Goal: Find specific fact: Find contact information

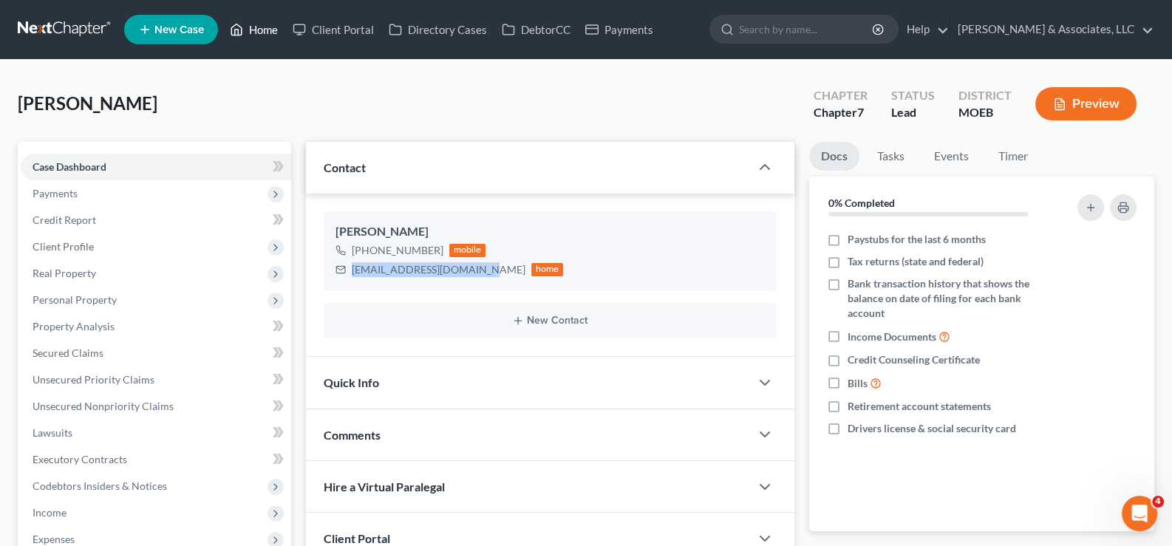
click at [272, 23] on link "Home" at bounding box center [253, 29] width 63 height 27
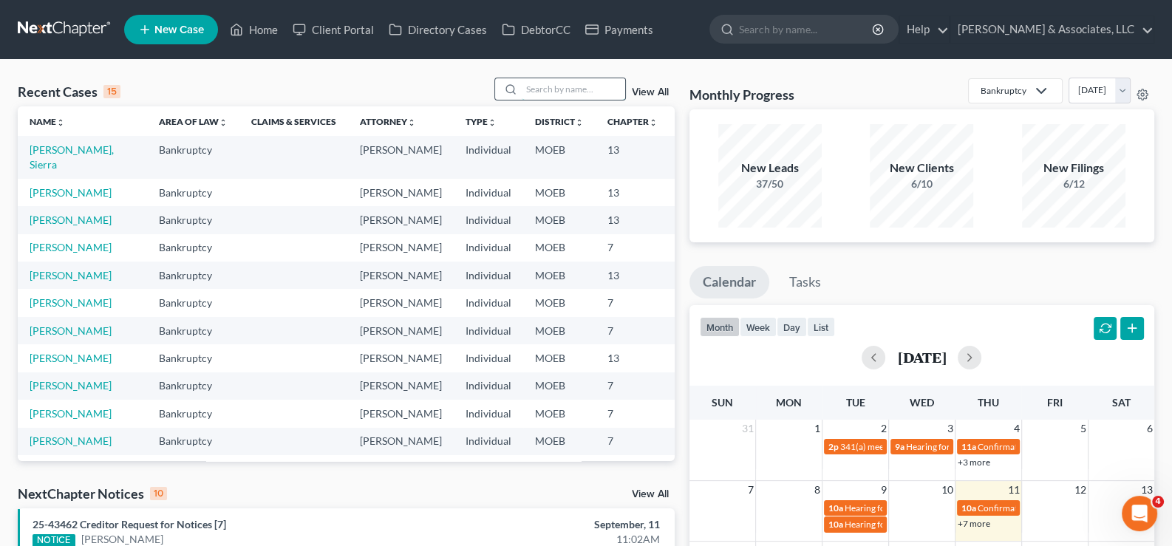
click at [553, 93] on input "search" at bounding box center [573, 88] width 103 height 21
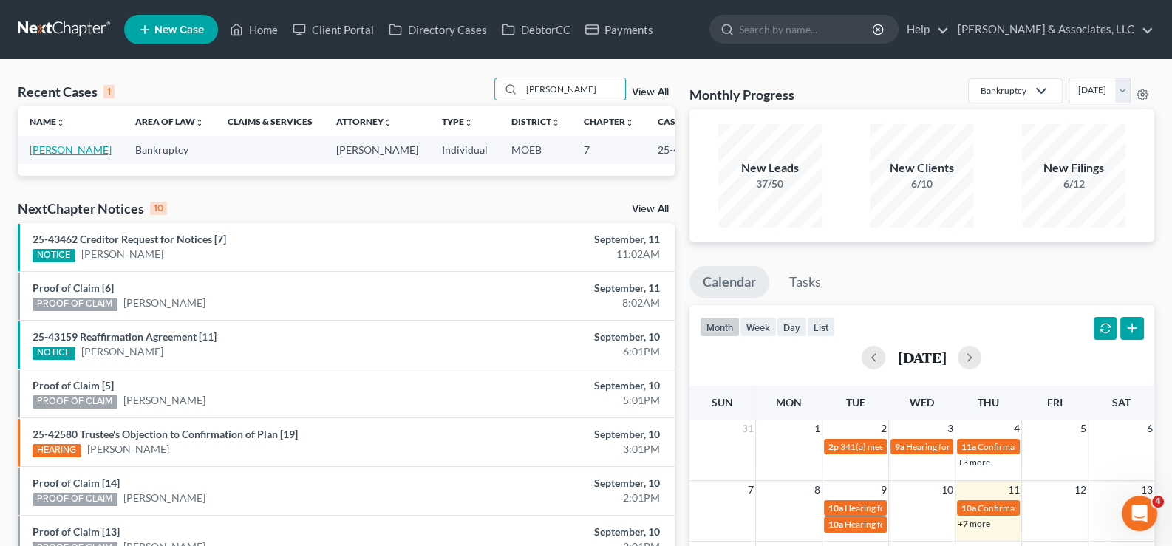
type input "[PERSON_NAME]"
click at [67, 151] on link "[PERSON_NAME]" at bounding box center [71, 149] width 82 height 13
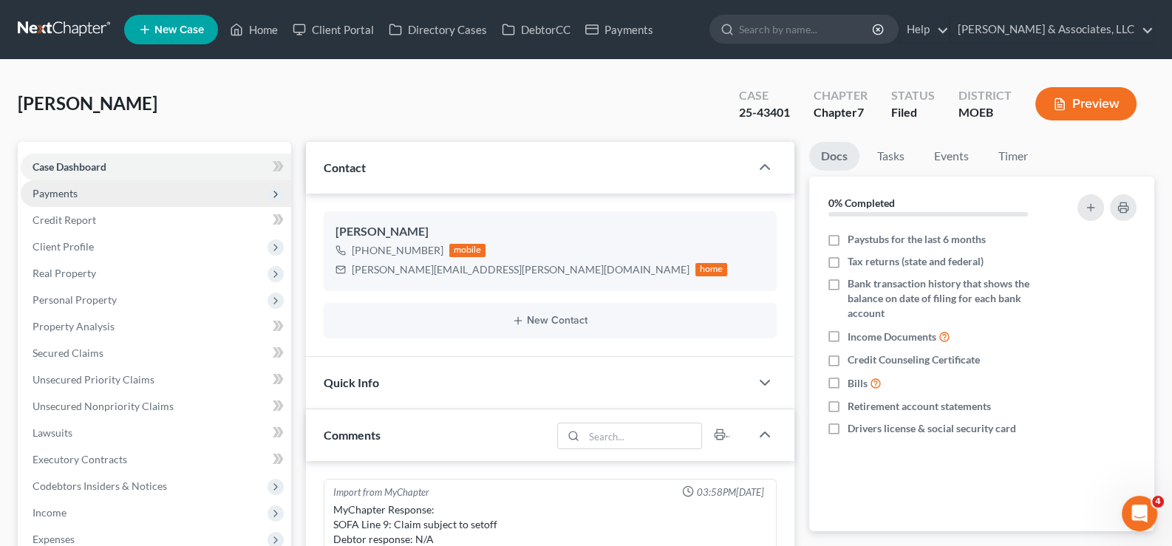
scroll to position [1470, 0]
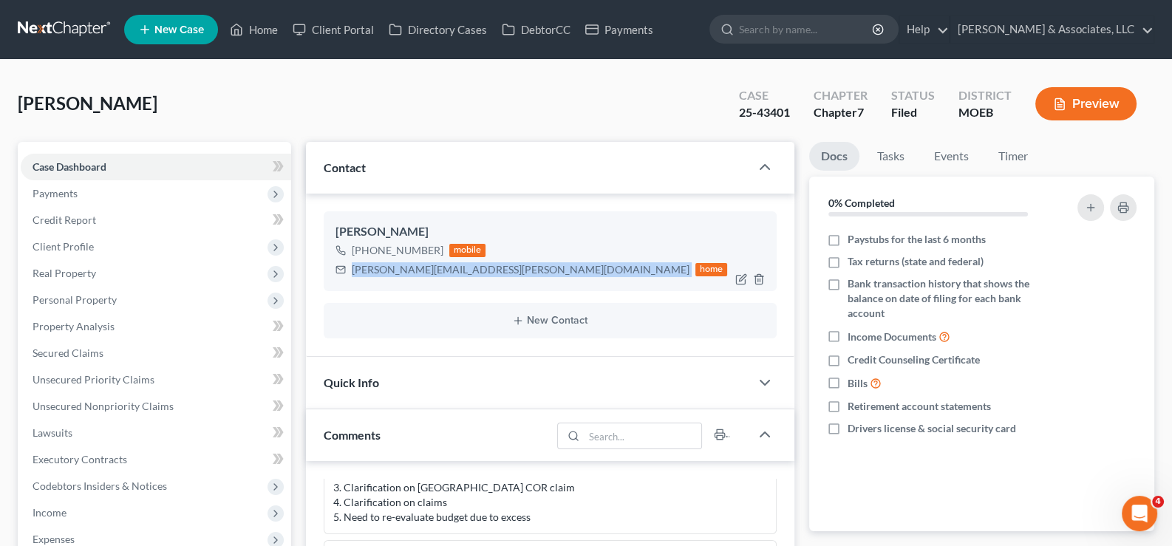
drag, startPoint x: 351, startPoint y: 271, endPoint x: 480, endPoint y: 269, distance: 129.4
click at [480, 269] on div "[PERSON_NAME][EMAIL_ADDRESS][PERSON_NAME][DOMAIN_NAME] home" at bounding box center [532, 269] width 393 height 19
copy div "[PERSON_NAME][EMAIL_ADDRESS][PERSON_NAME][DOMAIN_NAME]"
click at [266, 31] on link "Home" at bounding box center [253, 29] width 63 height 27
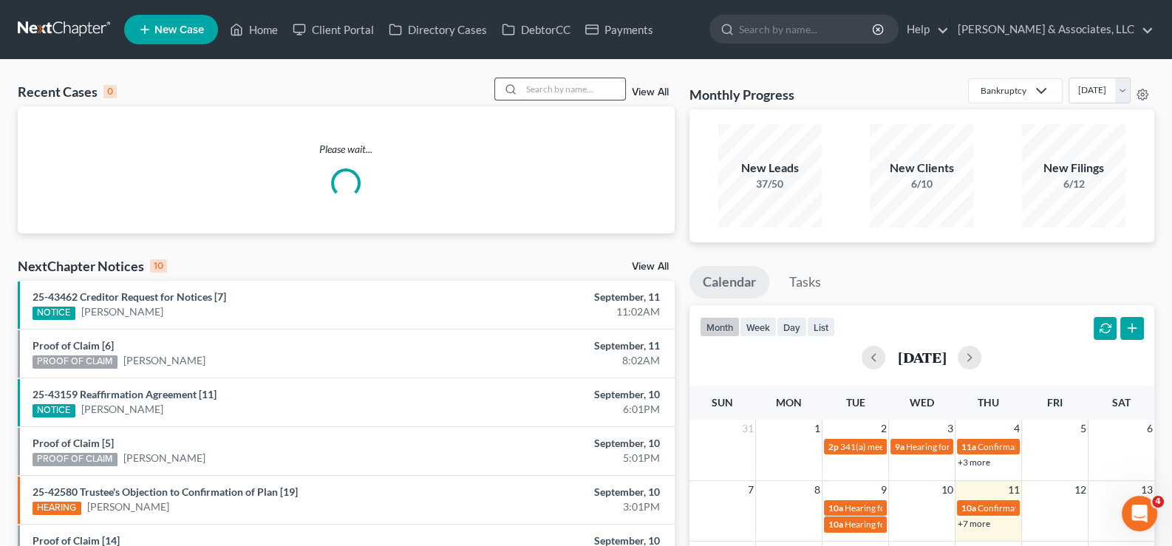
click at [590, 84] on input "search" at bounding box center [573, 88] width 103 height 21
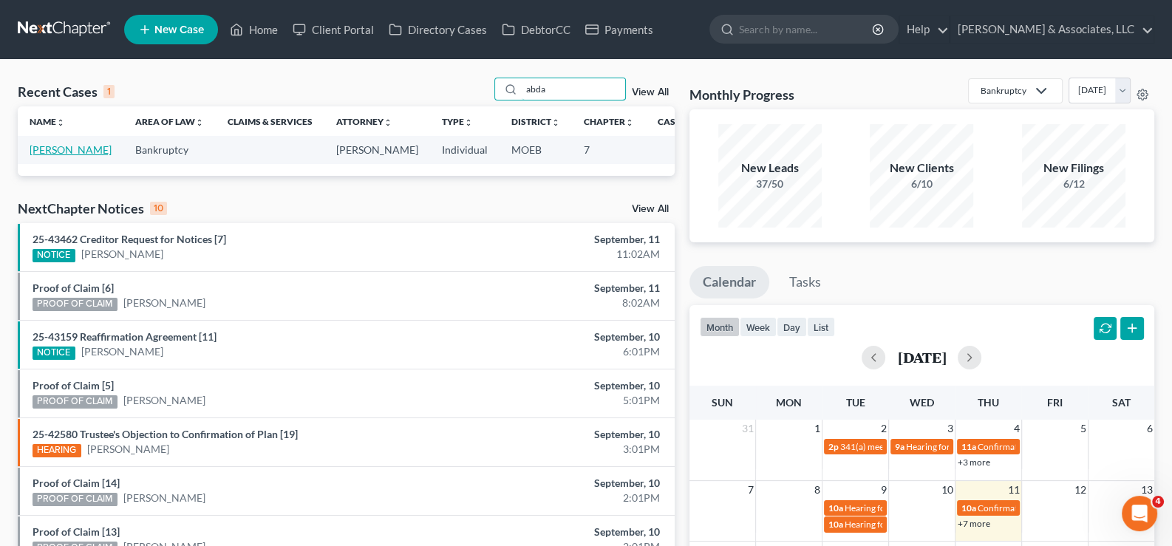
type input "abda"
click at [44, 156] on link "[PERSON_NAME]" at bounding box center [71, 149] width 82 height 13
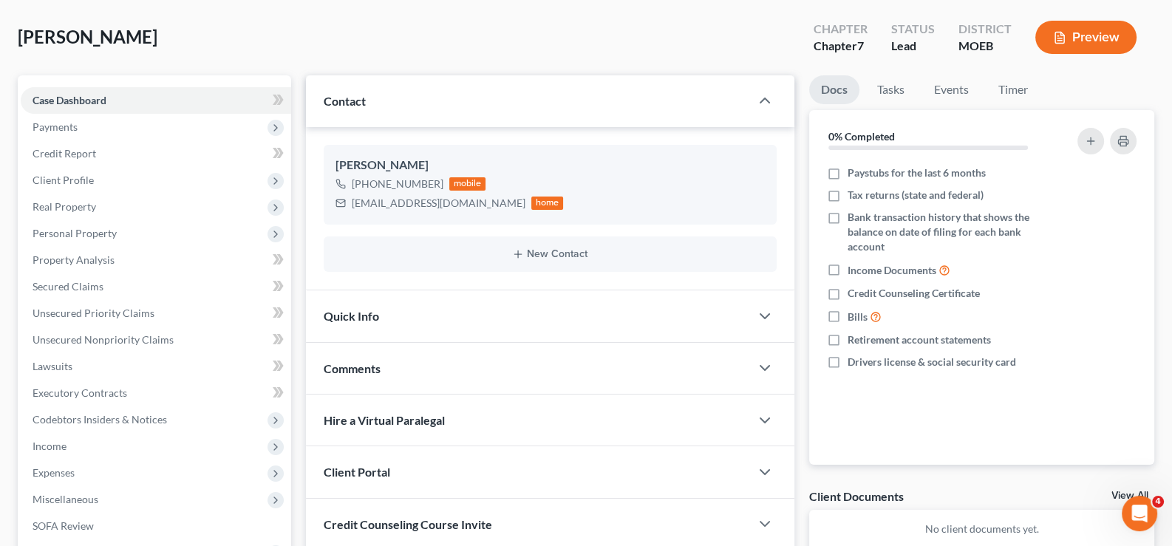
scroll to position [265, 0]
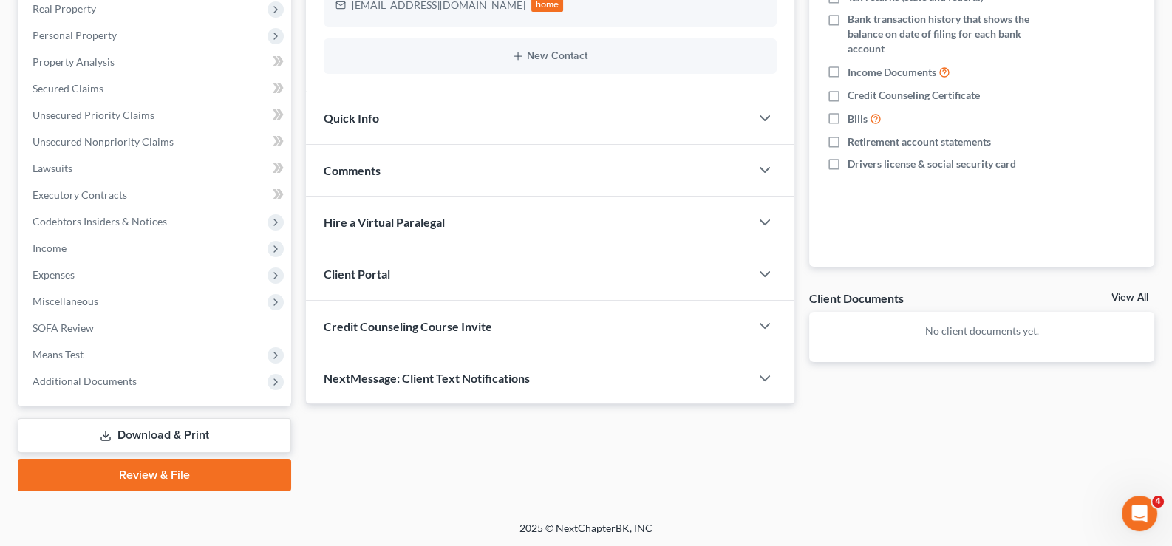
click at [364, 276] on span "Client Portal" at bounding box center [357, 274] width 67 height 14
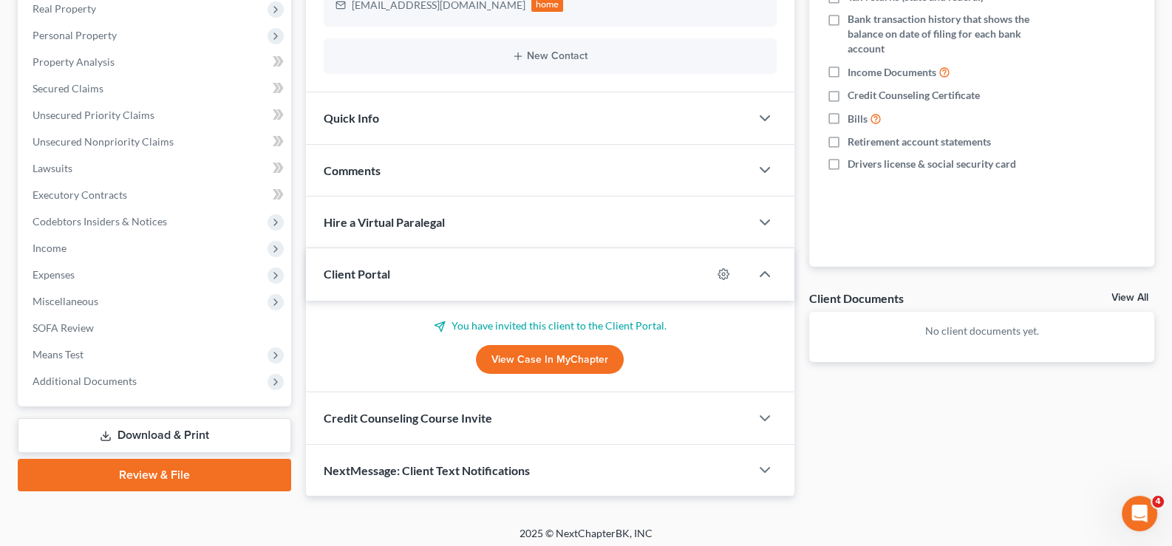
click at [364, 276] on span "Client Portal" at bounding box center [357, 274] width 67 height 14
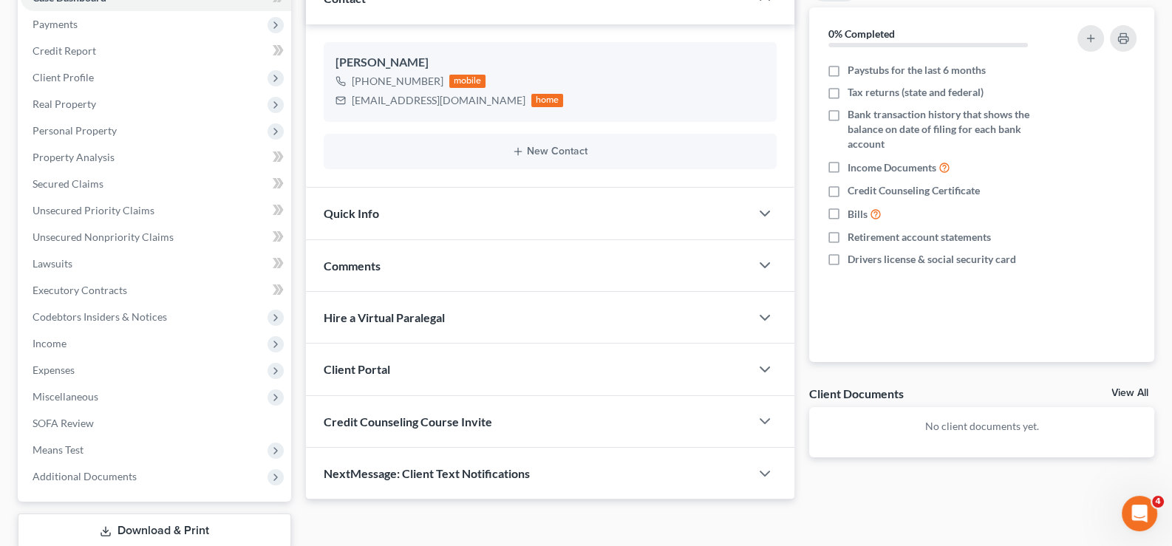
scroll to position [43, 0]
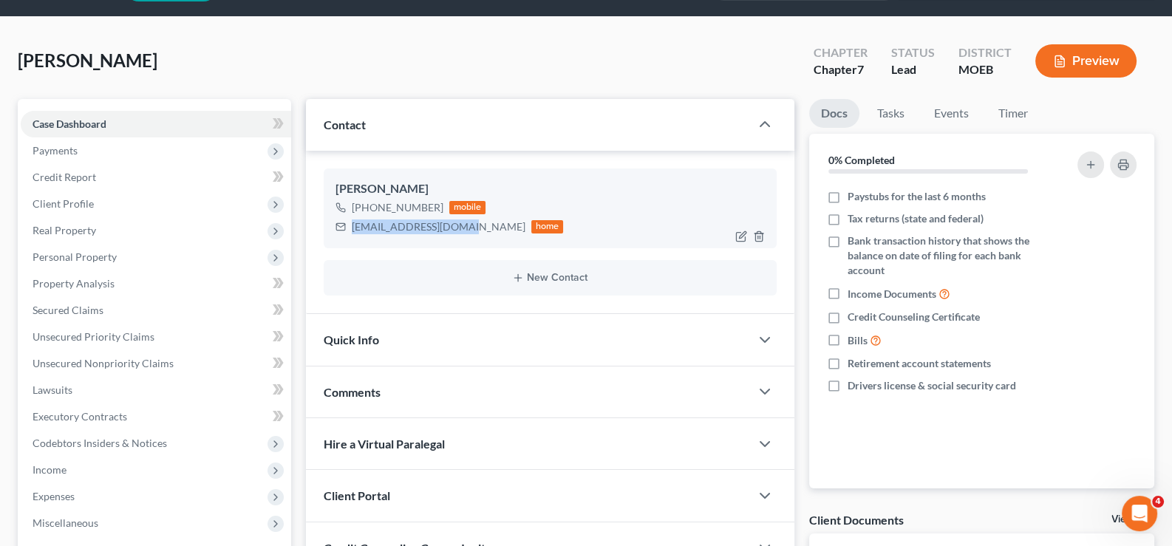
drag, startPoint x: 468, startPoint y: 225, endPoint x: 351, endPoint y: 234, distance: 117.2
click at [351, 234] on div "[EMAIL_ADDRESS][DOMAIN_NAME] home" at bounding box center [450, 226] width 228 height 19
copy div "[EMAIL_ADDRESS][DOMAIN_NAME]"
